Goal: Obtain resource: Download file/media

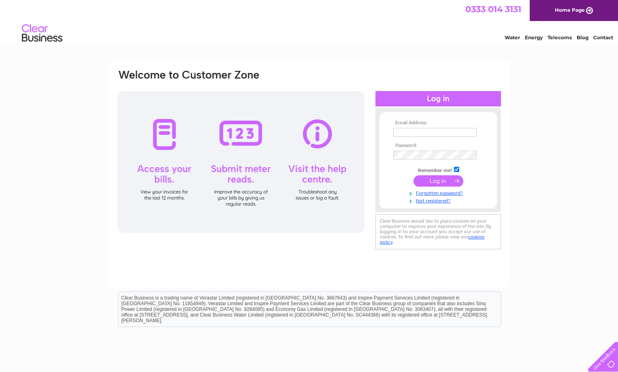
type input "Suzannev@blackwoodgroup.org.uk"
click at [441, 180] on input "submit" at bounding box center [439, 180] width 50 height 11
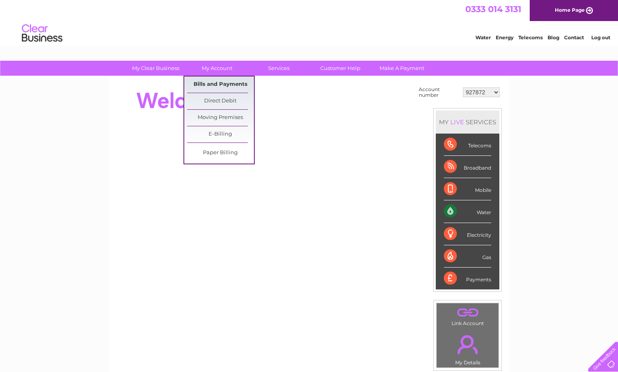
click at [236, 84] on link "Bills and Payments" at bounding box center [220, 85] width 67 height 16
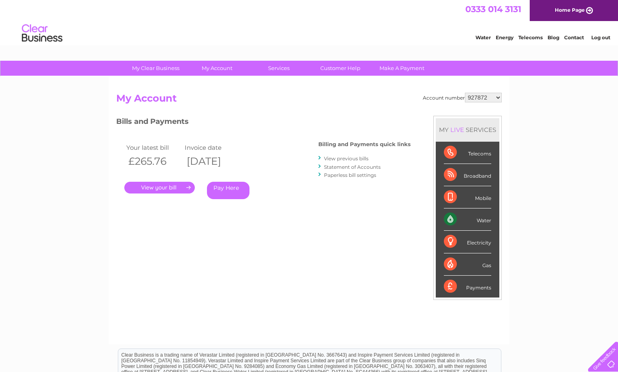
click at [167, 186] on link "." at bounding box center [159, 188] width 70 height 12
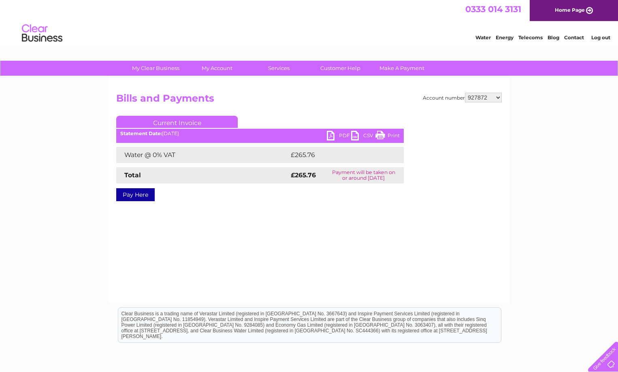
click at [354, 132] on link "CSV" at bounding box center [363, 137] width 24 height 12
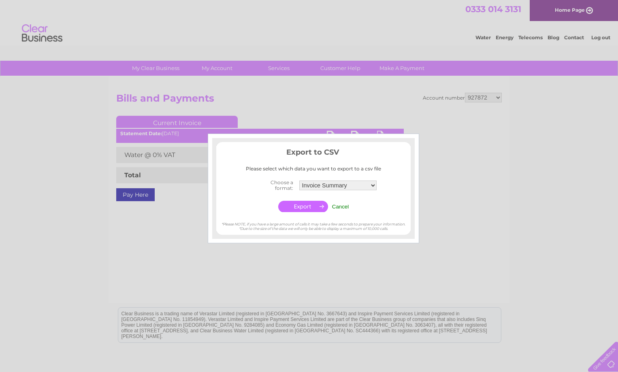
click at [344, 209] on input "Cancel" at bounding box center [340, 207] width 17 height 6
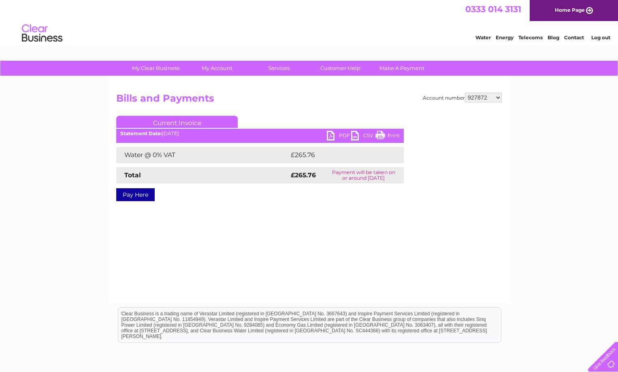
click at [332, 139] on link "PDF" at bounding box center [339, 137] width 24 height 12
click at [329, 135] on link "PDF" at bounding box center [339, 137] width 24 height 12
click at [496, 98] on select "927872 969668 972526 972527 1133240 1135662 1139127 1148500 30319512" at bounding box center [483, 98] width 37 height 10
select select "969668"
click at [465, 93] on select "927872 969668 972526 972527 1133240 1135662 1139127 1148500 30319512" at bounding box center [483, 98] width 37 height 10
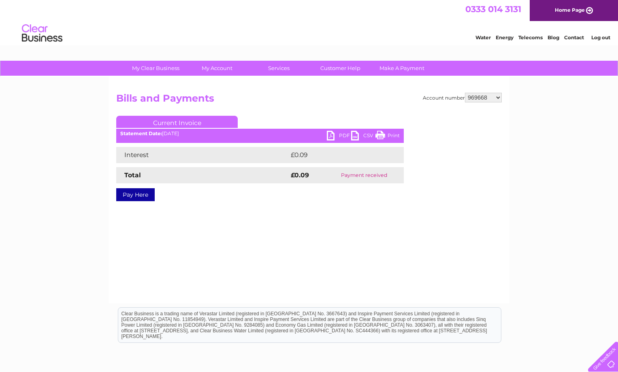
click at [495, 96] on select "927872 969668 972526 972527 1133240 1135662 1139127 1148500 30319512" at bounding box center [483, 98] width 37 height 10
select select "972526"
click at [465, 93] on select "927872 969668 972526 972527 1133240 1135662 1139127 1148500 30319512" at bounding box center [483, 98] width 37 height 10
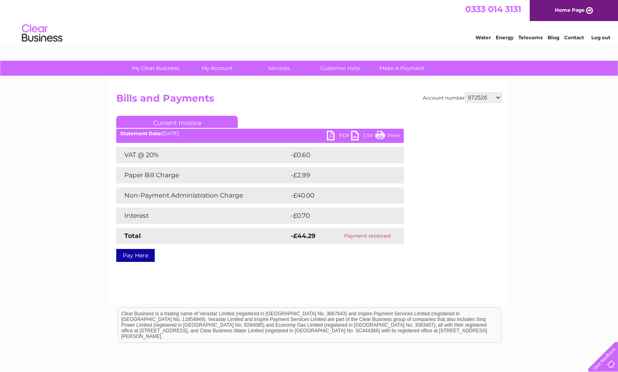
click at [495, 95] on select "927872 969668 972526 972527 1133240 1135662 1139127 1148500 30319512" at bounding box center [483, 98] width 37 height 10
select select "972527"
click at [465, 93] on select "927872 969668 972526 972527 1133240 1135662 1139127 1148500 30319512" at bounding box center [483, 98] width 37 height 10
click at [495, 96] on select "927872 969668 972526 972527 1133240 1135662 1139127 1148500 30319512" at bounding box center [483, 98] width 37 height 10
select select "1133240"
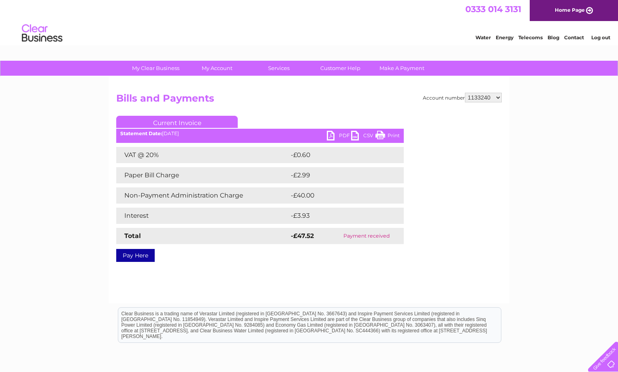
click at [465, 93] on select "927872 969668 972526 972527 1133240 1135662 1139127 1148500 30319512" at bounding box center [483, 98] width 37 height 10
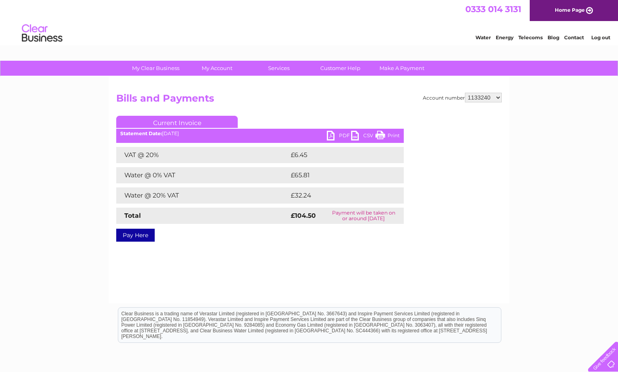
click at [335, 135] on link "PDF" at bounding box center [339, 137] width 24 height 12
click at [496, 96] on select "927872 969668 972526 972527 1133240 1135662 1139127 1148500 30319512" at bounding box center [483, 98] width 37 height 10
select select "1135662"
click at [465, 93] on select "927872 969668 972526 972527 1133240 1135662 1139127 1148500 30319512" at bounding box center [483, 98] width 37 height 10
click at [325, 135] on div "Statement Date: [DATE]" at bounding box center [260, 134] width 288 height 6
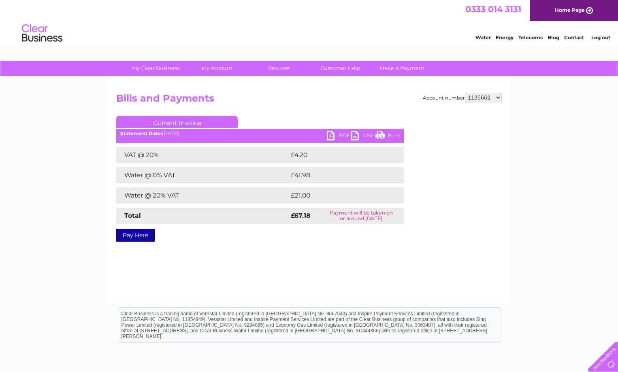
click at [330, 135] on link "PDF" at bounding box center [339, 137] width 24 height 12
click at [502, 97] on select "927872 969668 972526 972527 1133240 1135662 1139127 1148500 30319512" at bounding box center [483, 98] width 37 height 10
select select "1139127"
click at [465, 93] on select "927872 969668 972526 972527 1133240 1135662 1139127 1148500 30319512" at bounding box center [483, 98] width 37 height 10
click at [333, 135] on link "PDF" at bounding box center [339, 137] width 24 height 12
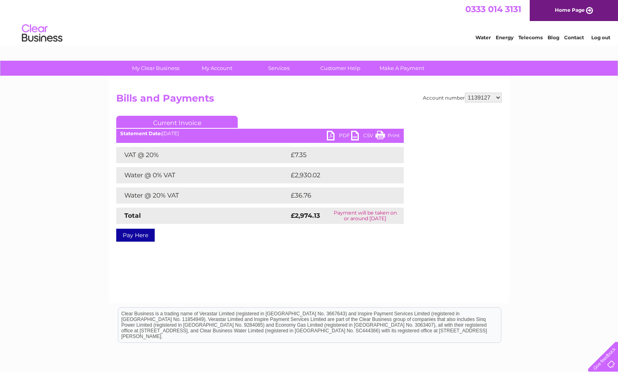
click at [499, 95] on select "927872 969668 972526 972527 1133240 1135662 1139127 1148500 30319512" at bounding box center [483, 98] width 37 height 10
select select "1148500"
click at [465, 93] on select "927872 969668 972526 972527 1133240 1135662 1139127 1148500 30319512" at bounding box center [483, 98] width 37 height 10
click at [498, 100] on select "927872 969668 972526 972527 1133240 1135662 1139127 1148500 30319512" at bounding box center [483, 98] width 37 height 10
select select "30319512"
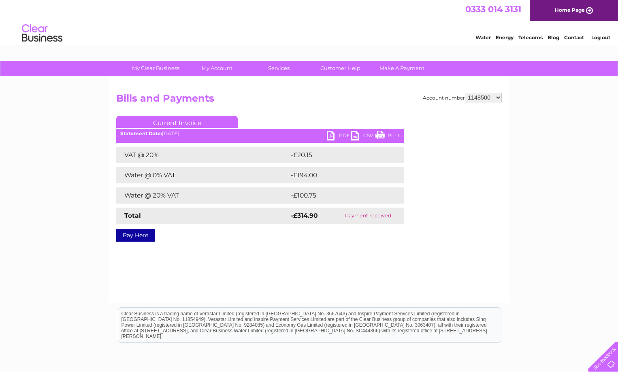
click at [465, 93] on select "927872 969668 972526 972527 1133240 1135662 1139127 1148500 30319512" at bounding box center [483, 98] width 37 height 10
click at [332, 135] on link "PDF" at bounding box center [339, 137] width 24 height 12
click at [604, 38] on link "Log out" at bounding box center [600, 37] width 19 height 6
